Goal: Navigation & Orientation: Find specific page/section

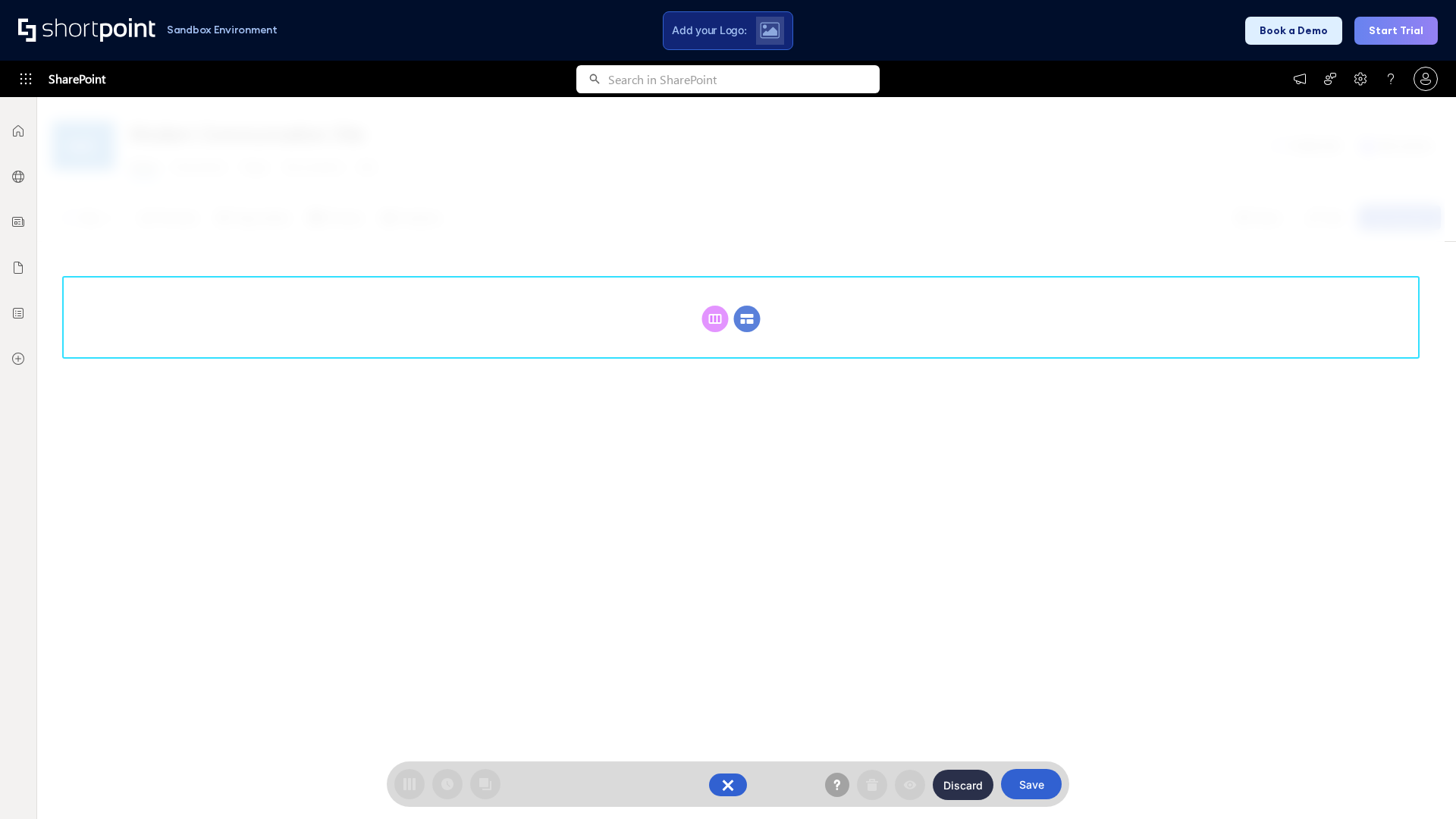
click at [747, 318] on circle at bounding box center [747, 319] width 27 height 27
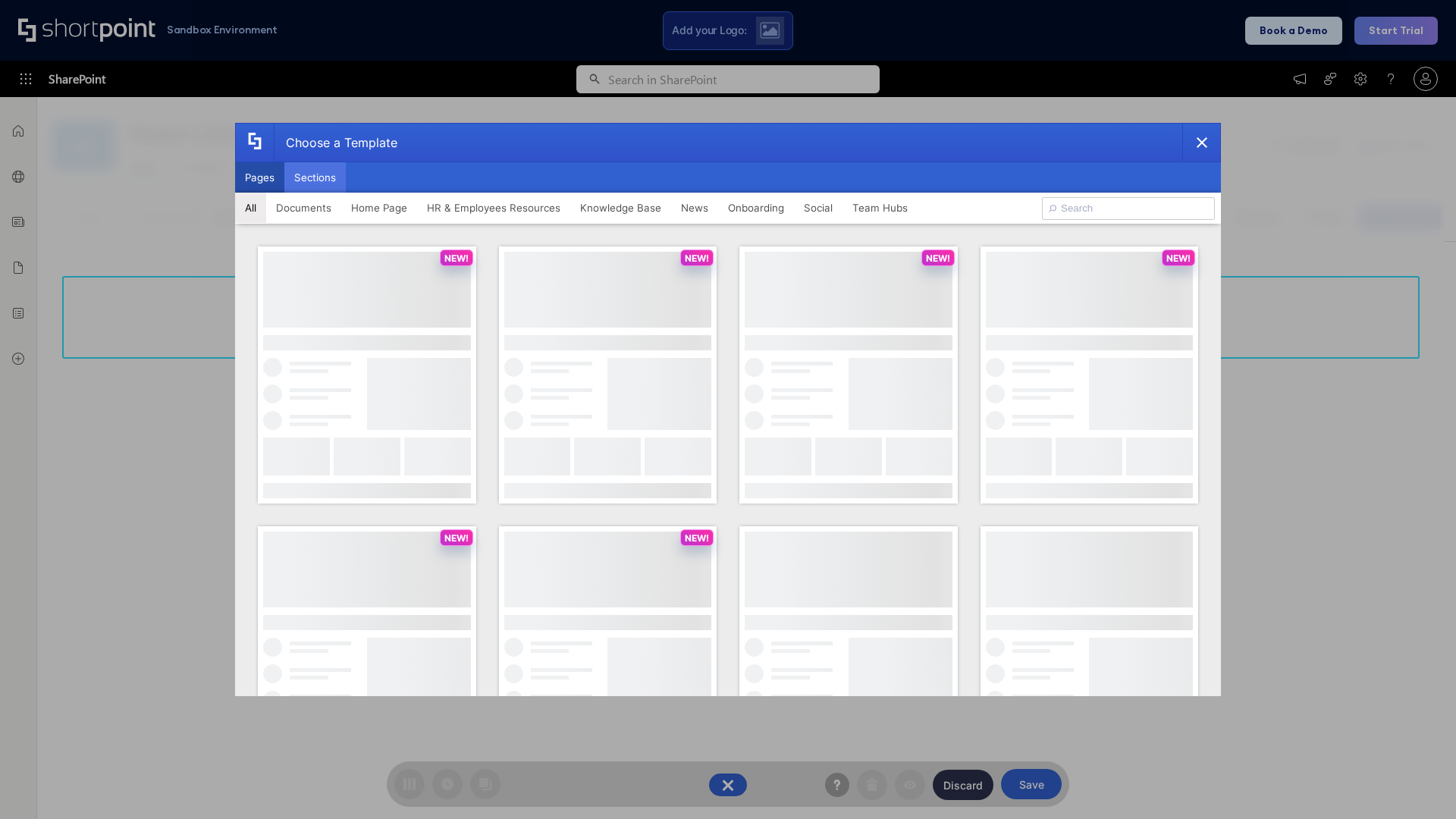
click at [315, 178] on button "Sections" at bounding box center [315, 178] width 61 height 30
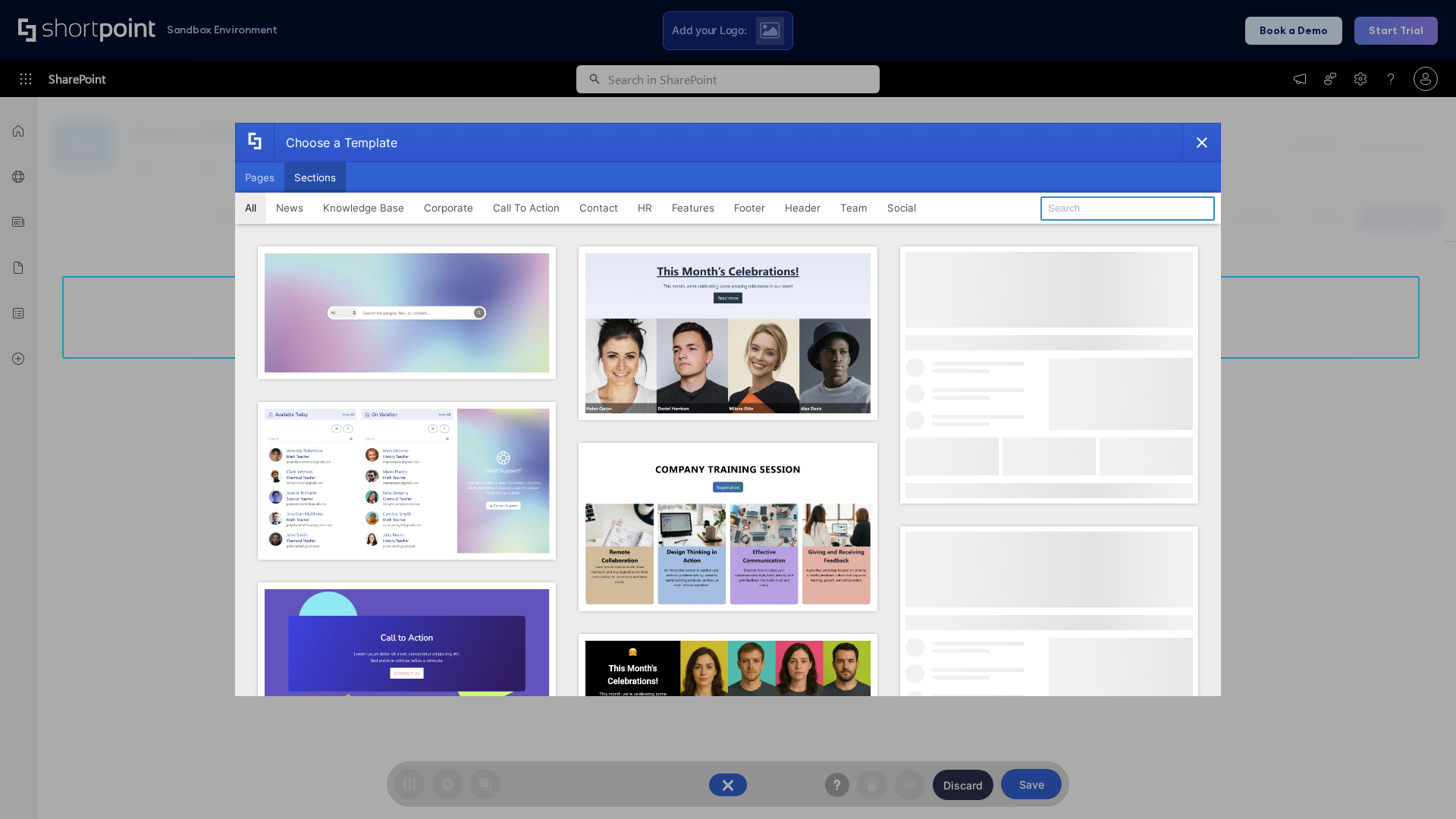
type input "FAQ 5"
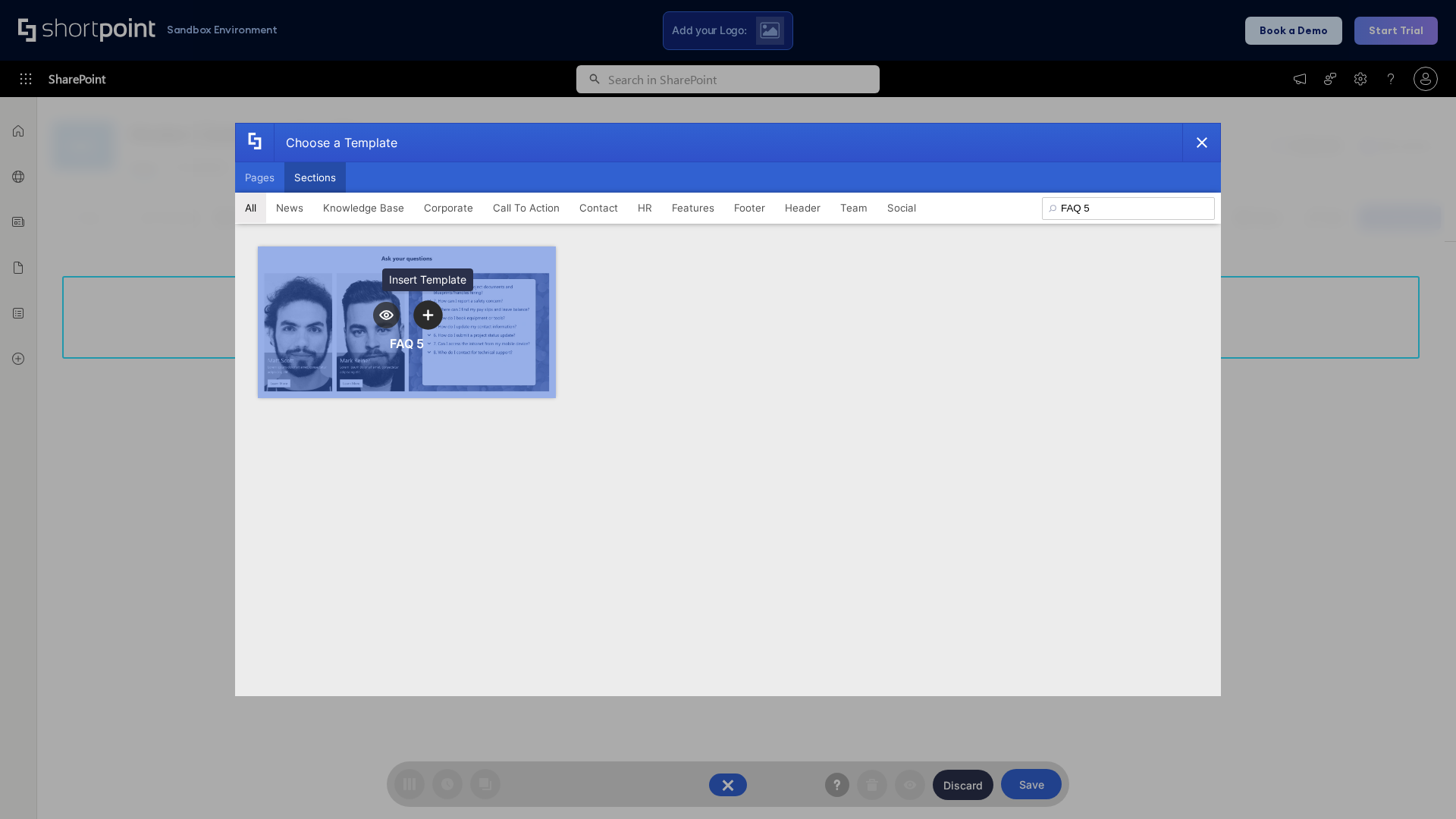
click at [428, 315] on icon "template selector" at bounding box center [428, 315] width 11 height 11
